Goal: Navigation & Orientation: Find specific page/section

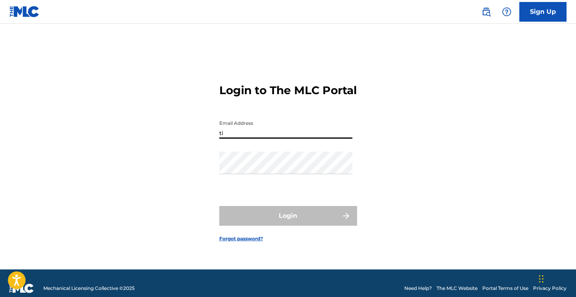
type input "t"
type input "[EMAIL_ADDRESS][DOMAIN_NAME]"
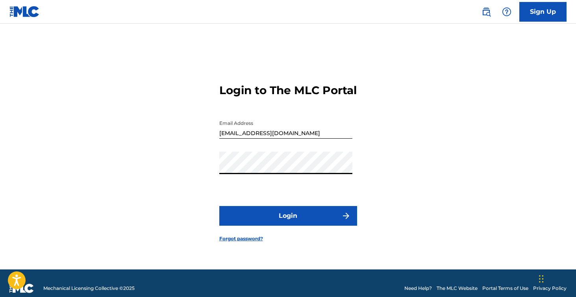
click at [219, 206] on button "Login" at bounding box center [288, 216] width 138 height 20
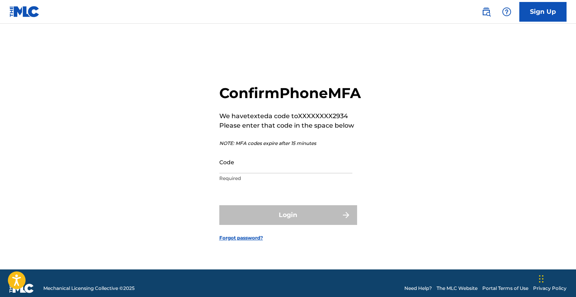
click at [268, 173] on input "Code" at bounding box center [285, 162] width 133 height 22
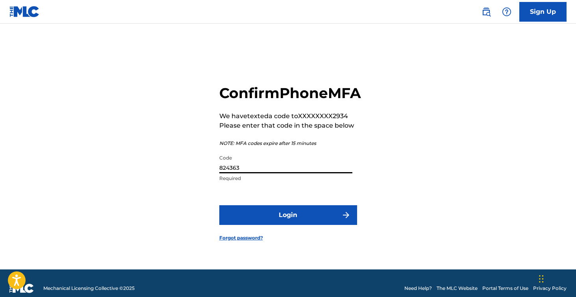
type input "824363"
click at [219, 205] on button "Login" at bounding box center [288, 215] width 138 height 20
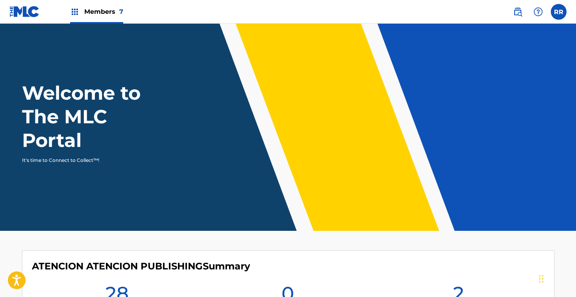
click at [91, 12] on span "Members 7" at bounding box center [103, 11] width 39 height 9
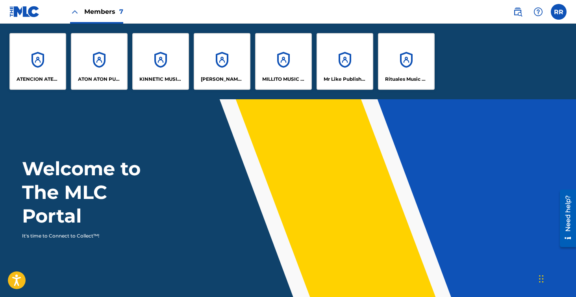
click at [43, 60] on div "ATENCION ATENCION PUBLISHING" at bounding box center [37, 61] width 57 height 57
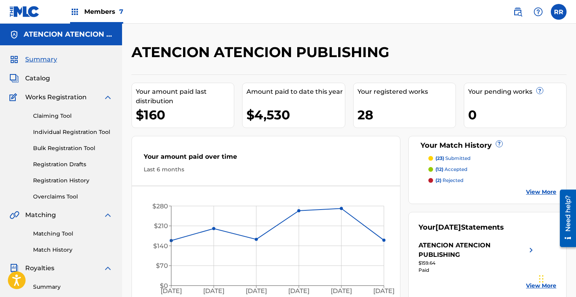
click at [100, 11] on span "Members 7" at bounding box center [103, 11] width 39 height 9
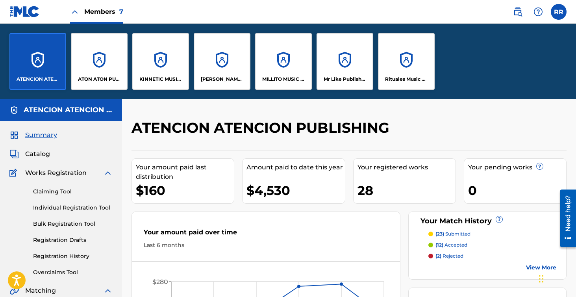
click at [96, 57] on div "ATON ATON PUBLISH" at bounding box center [99, 61] width 57 height 57
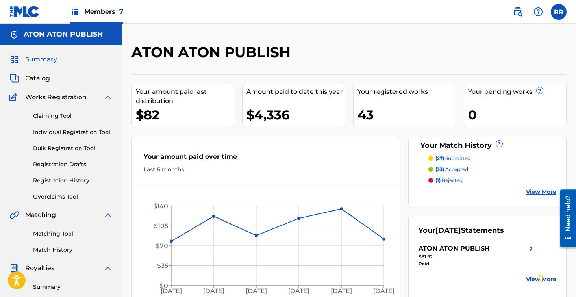
click at [104, 14] on span "Members 7" at bounding box center [103, 11] width 39 height 9
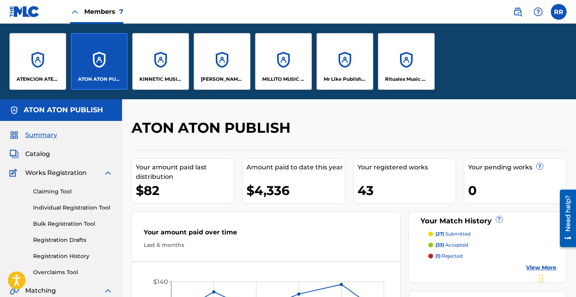
click at [161, 61] on div "KINNETIC MUSIC PUBLISHING" at bounding box center [160, 61] width 57 height 57
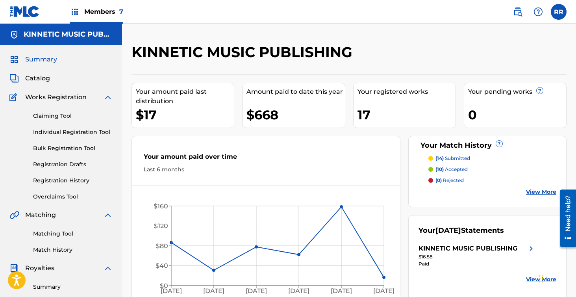
click at [539, 192] on link "View More" at bounding box center [541, 192] width 30 height 8
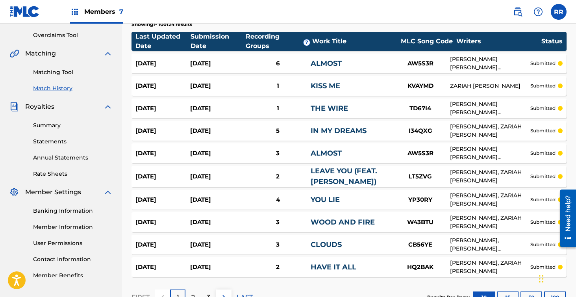
scroll to position [220, 0]
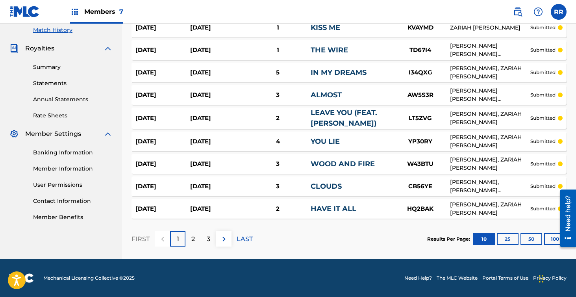
click at [190, 241] on div "2" at bounding box center [192, 238] width 15 height 15
click at [211, 237] on div "3" at bounding box center [208, 238] width 15 height 15
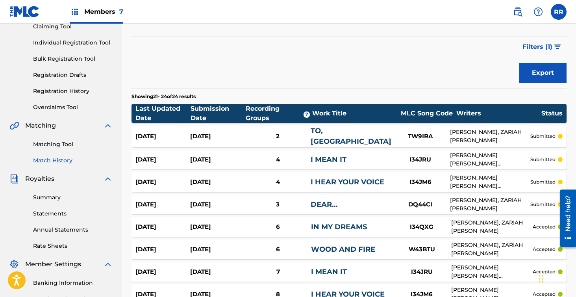
scroll to position [0, 0]
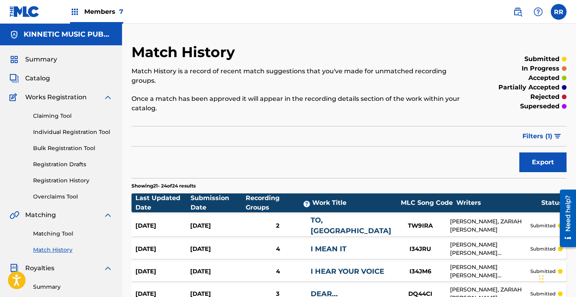
click at [109, 6] on div "Members 7" at bounding box center [96, 11] width 53 height 23
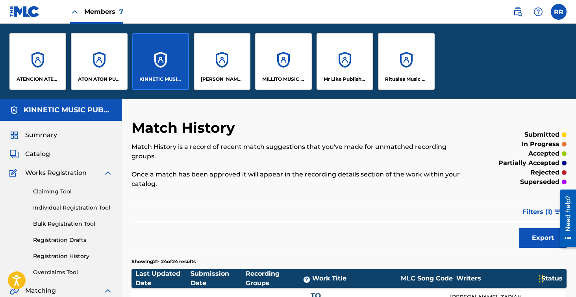
click at [218, 47] on div "[PERSON_NAME] SOCAPI MUSIC PUBLISHING" at bounding box center [222, 61] width 57 height 57
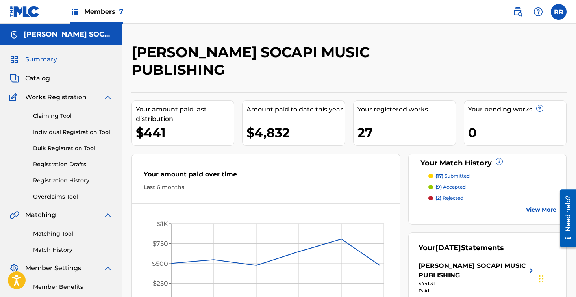
click at [109, 4] on div "Members 7" at bounding box center [96, 11] width 53 height 23
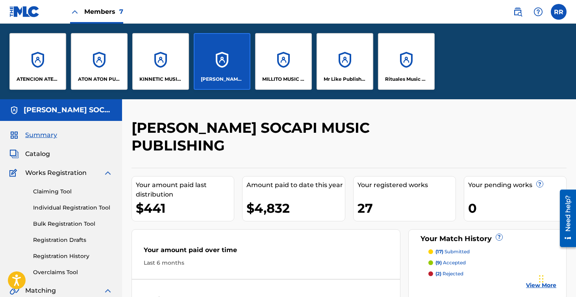
click at [279, 54] on div "MILLITO MUSIC PUBLISHING" at bounding box center [283, 61] width 57 height 57
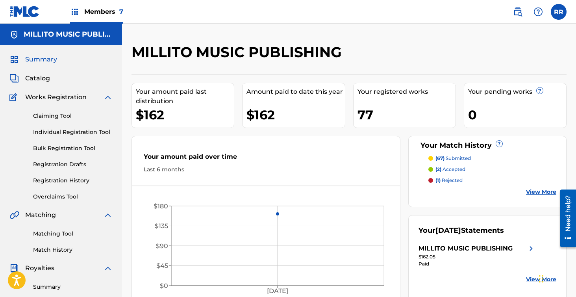
click at [123, 17] on nav "Members 7 RR RR [PERSON_NAME] [EMAIL_ADDRESS][DOMAIN_NAME] Notification Prefere…" at bounding box center [288, 12] width 576 height 24
click at [112, 11] on span "Members 7" at bounding box center [103, 11] width 39 height 9
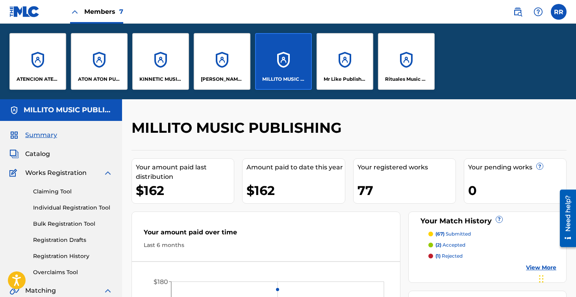
click at [357, 57] on div "Mr Like Publishing" at bounding box center [345, 61] width 57 height 57
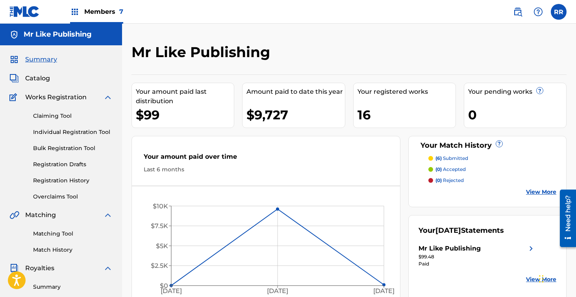
click at [113, 15] on span "Members 7" at bounding box center [103, 11] width 39 height 9
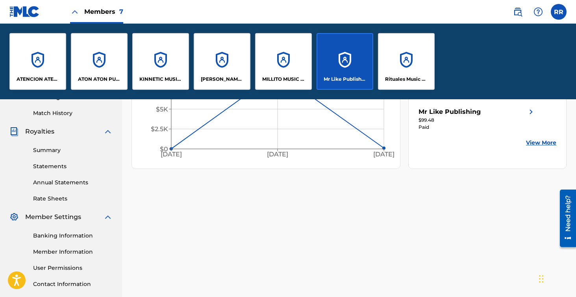
scroll to position [267, 0]
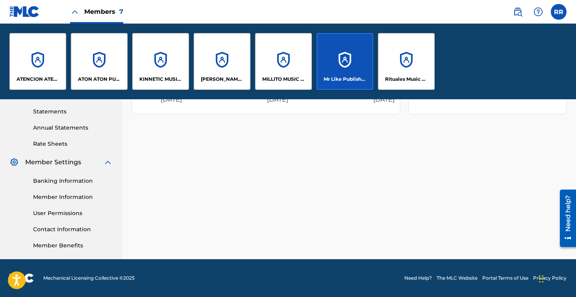
click at [65, 217] on div "Banking Information Member Information User Permissions Contact Information Mem…" at bounding box center [60, 208] width 103 height 83
click at [65, 213] on link "User Permissions" at bounding box center [73, 213] width 80 height 8
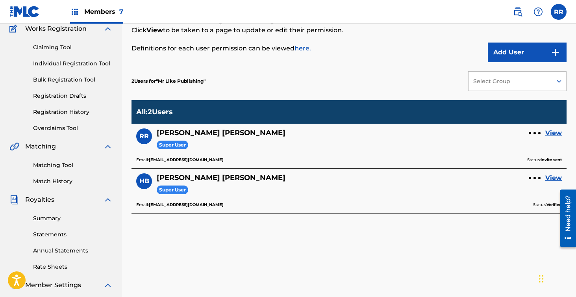
scroll to position [70, 0]
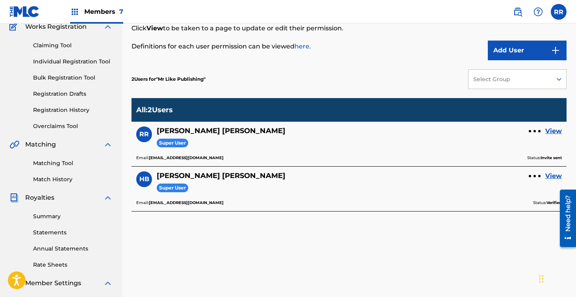
click at [535, 131] on div at bounding box center [534, 131] width 2 height 2
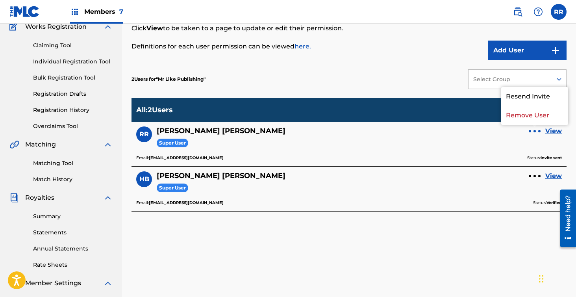
click at [535, 131] on div at bounding box center [534, 131] width 2 height 2
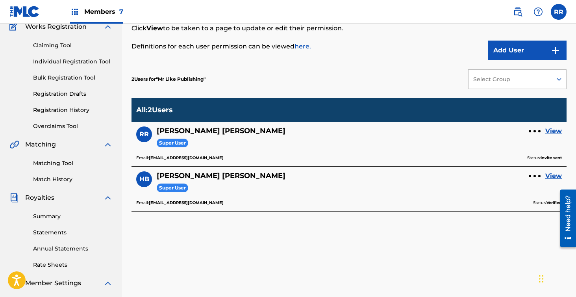
click at [552, 130] on link "View" at bounding box center [553, 130] width 17 height 9
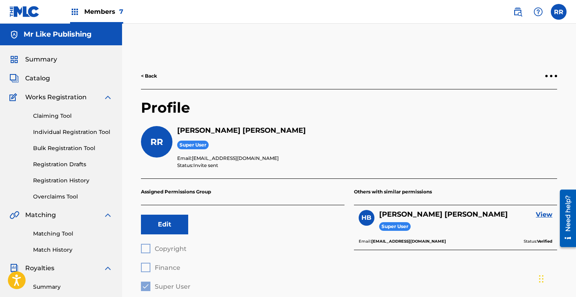
click at [33, 59] on span "Summary" at bounding box center [41, 59] width 32 height 9
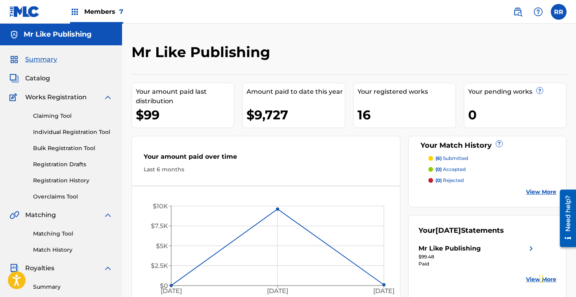
click at [98, 12] on span "Members 7" at bounding box center [103, 11] width 39 height 9
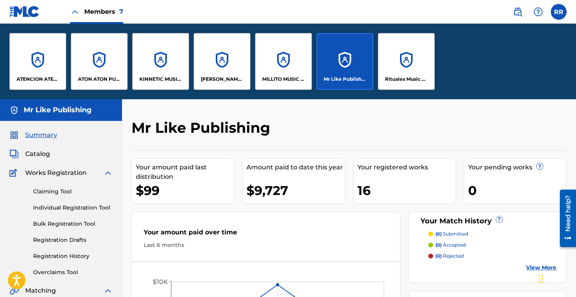
click at [48, 76] on p "ATENCION ATENCION PUBLISHING" at bounding box center [38, 79] width 43 height 7
